Goal: Information Seeking & Learning: Find specific page/section

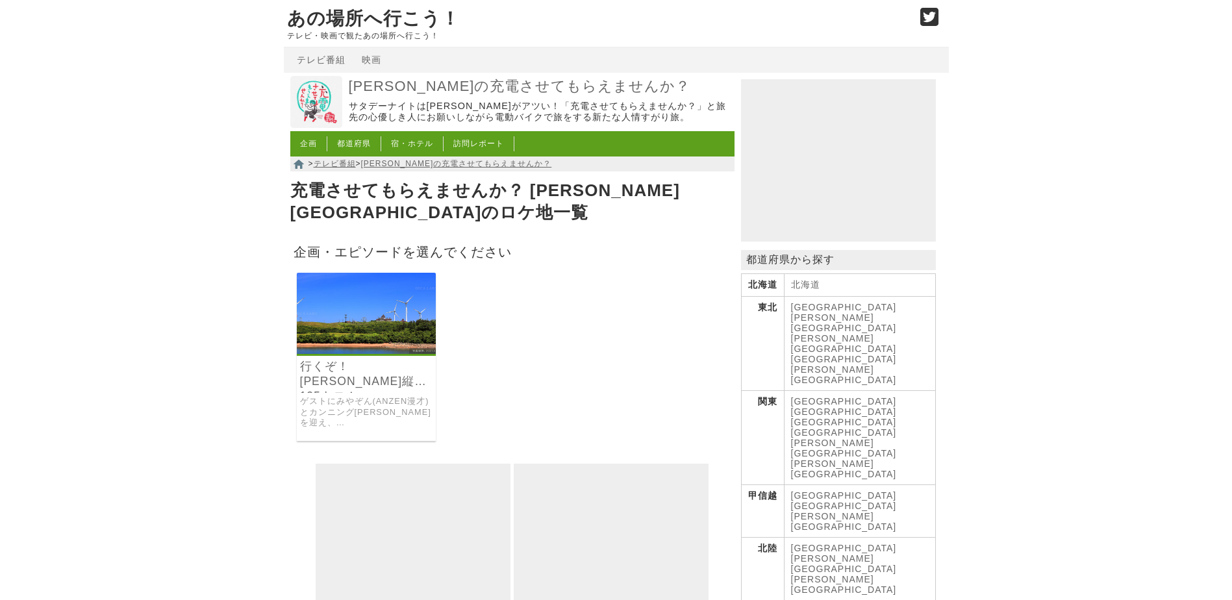
click at [385, 364] on link "行くぞ！[PERSON_NAME]縦断135キロ！" at bounding box center [366, 374] width 133 height 30
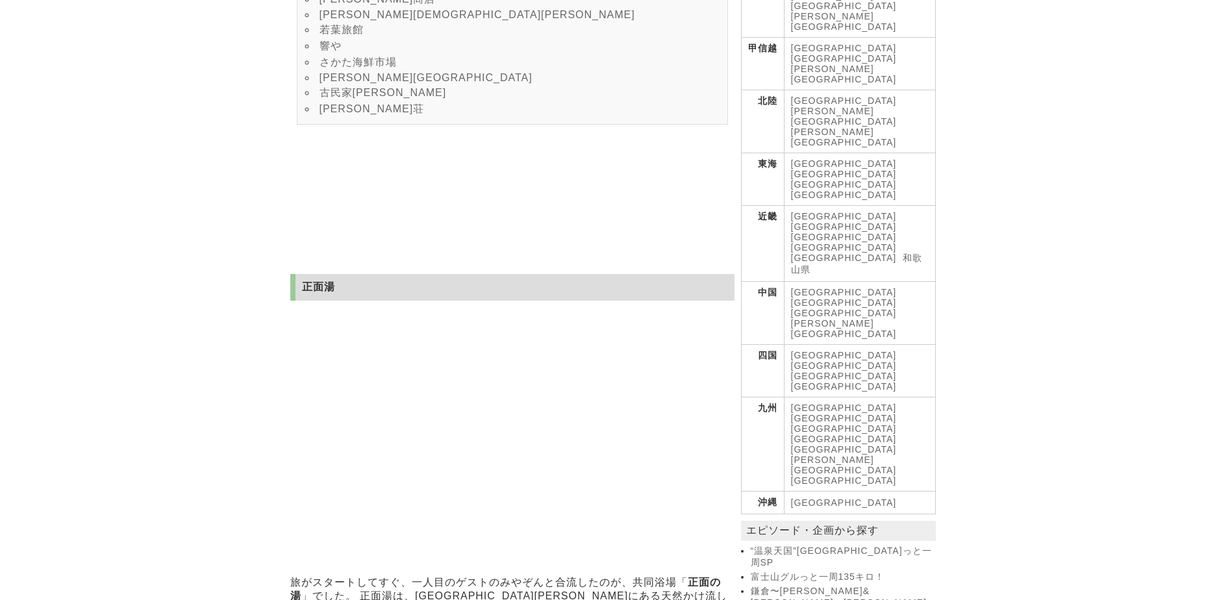
scroll to position [58, 0]
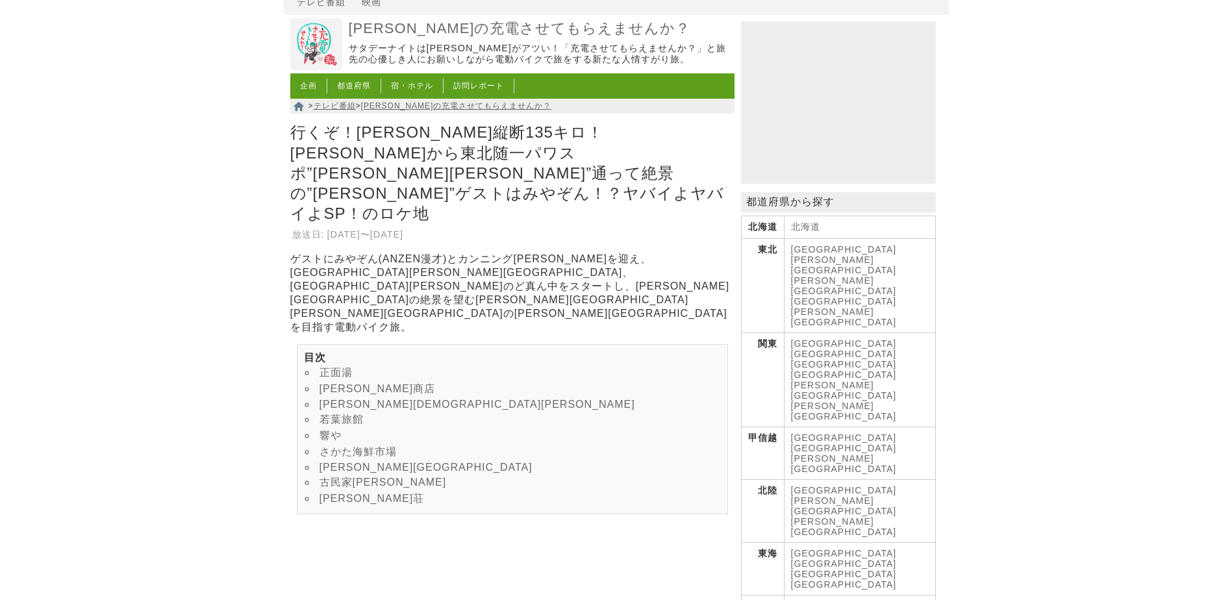
click at [875, 275] on link "[PERSON_NAME][GEOGRAPHIC_DATA]" at bounding box center [844, 285] width 106 height 21
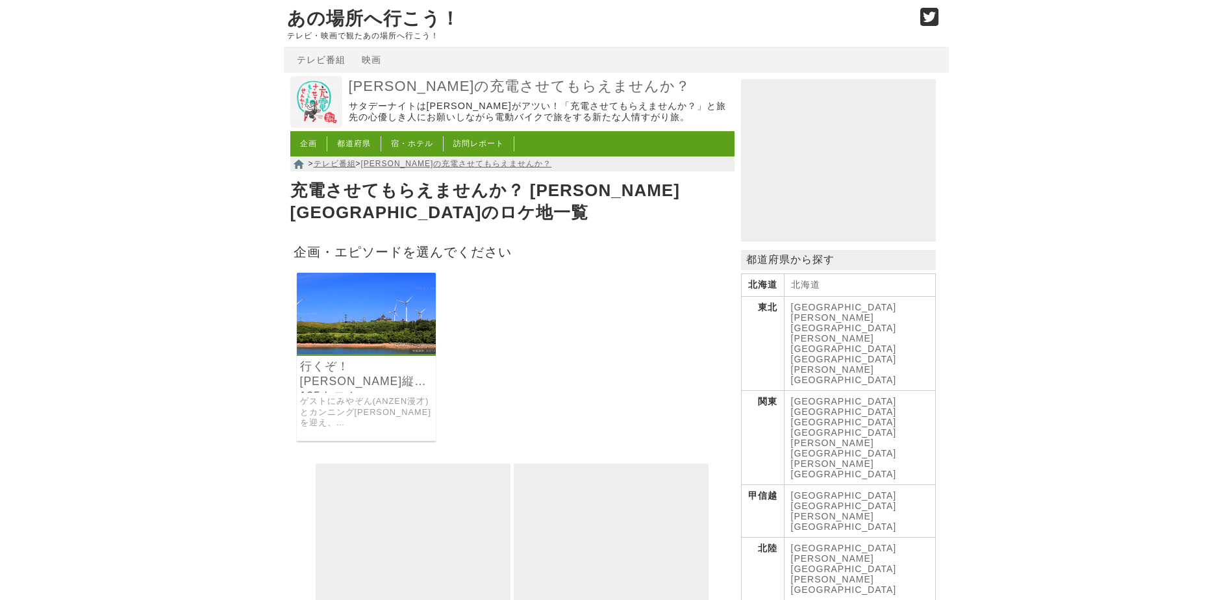
click at [368, 240] on h2 "企画・エピソードを選んでください" at bounding box center [512, 251] width 444 height 23
click at [385, 211] on article "充電させてもらえませんか？ 秋田県のロケ地一覧 企画・エピソードを選んでください 行くぞ！山形秋田縦断135キロ！ ゲストにみやぞん(ANZEN漫才)とカンニ…" at bounding box center [512, 403] width 444 height 452
click at [398, 166] on link "[PERSON_NAME]の充電させてもらえませんか？" at bounding box center [456, 163] width 191 height 9
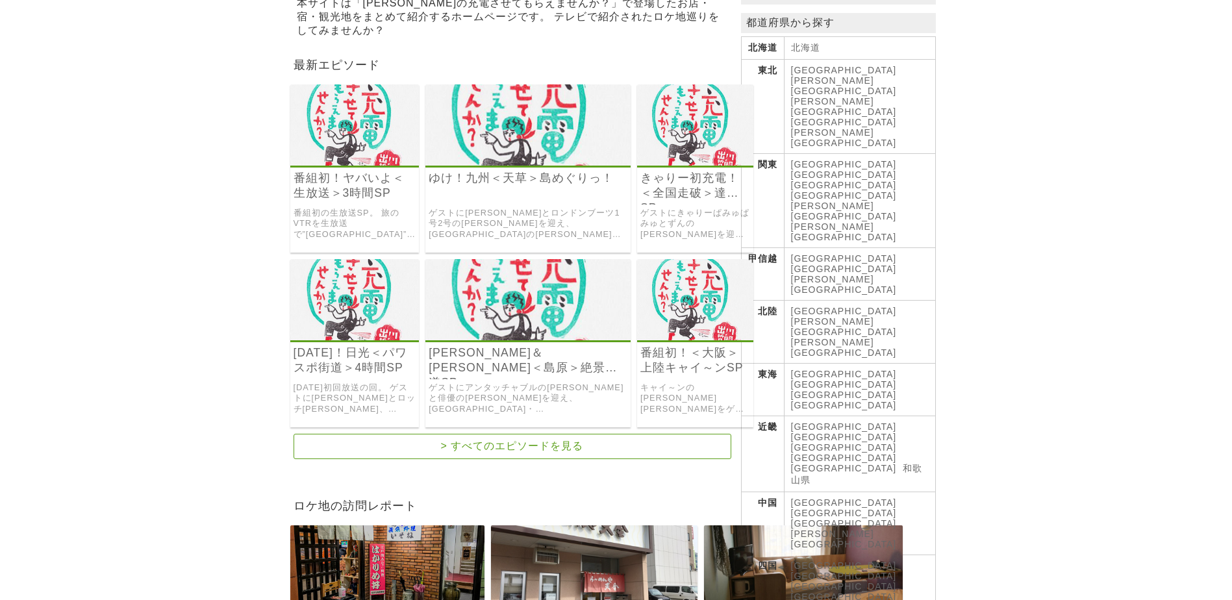
scroll to position [260, 0]
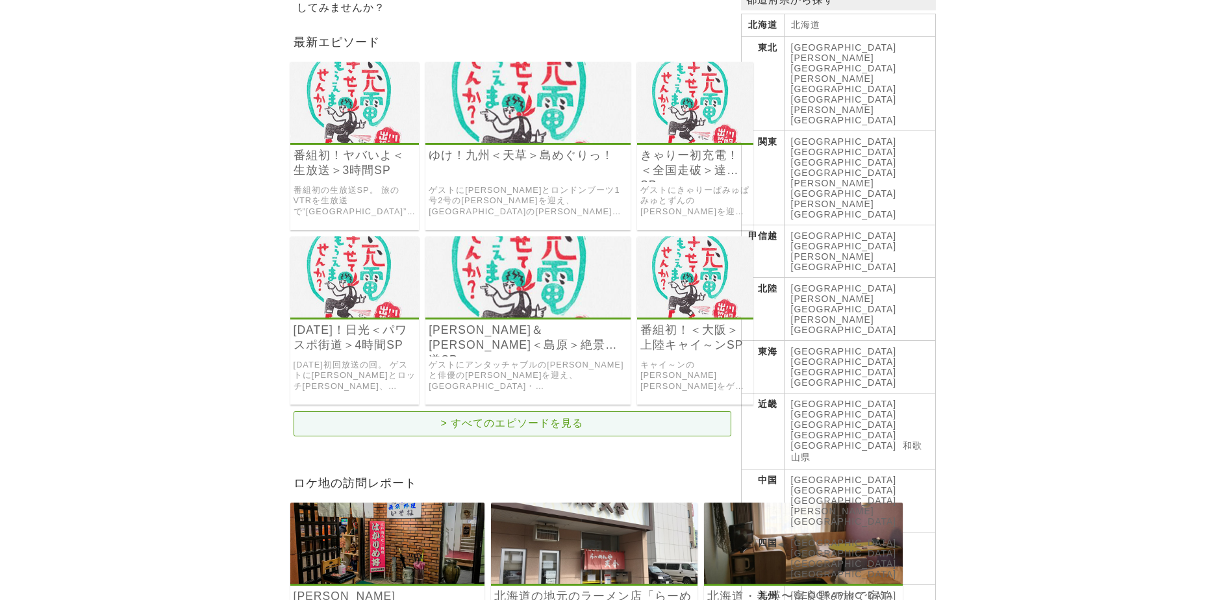
click at [517, 420] on link "> すべてのエピソードを見る" at bounding box center [513, 423] width 438 height 25
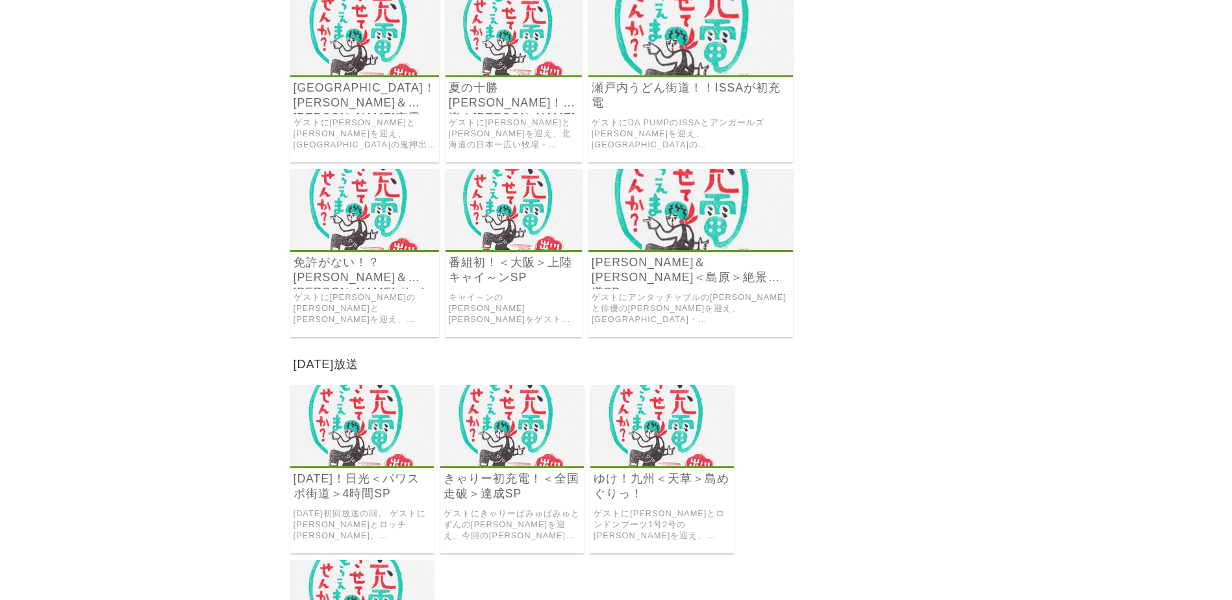
scroll to position [5005, 0]
